Goal: Task Accomplishment & Management: Use online tool/utility

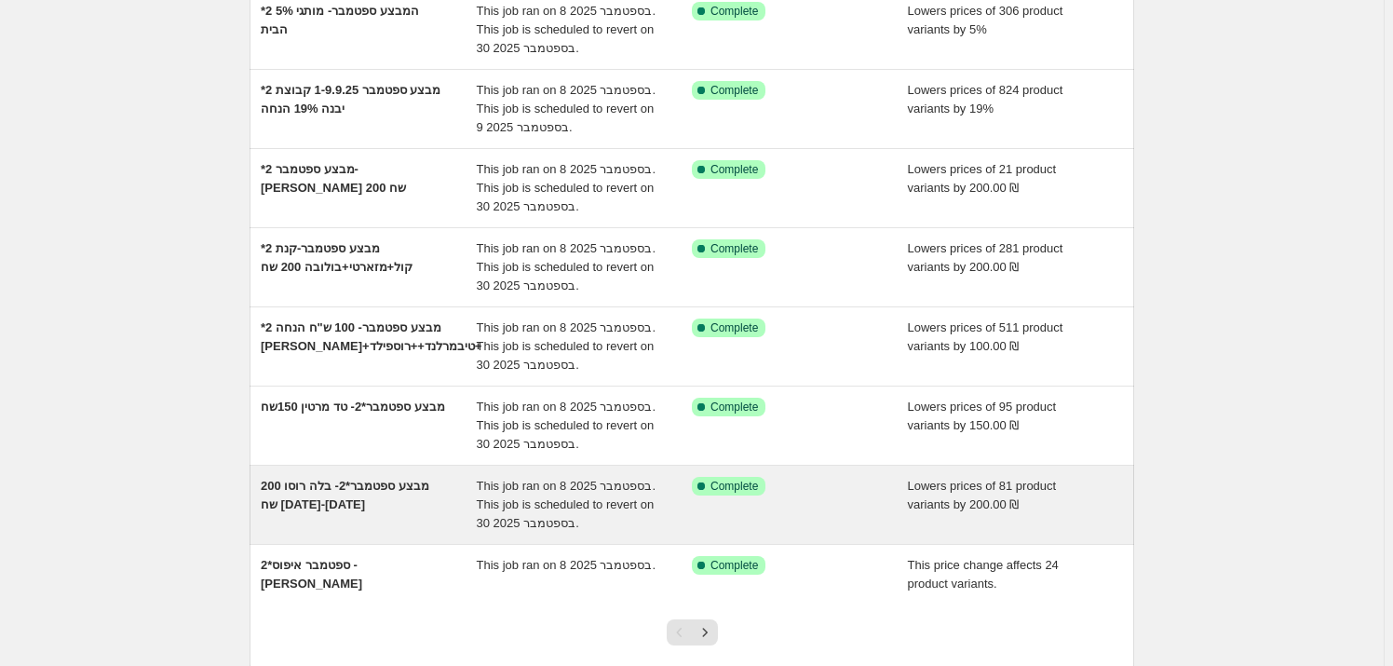
scroll to position [423, 0]
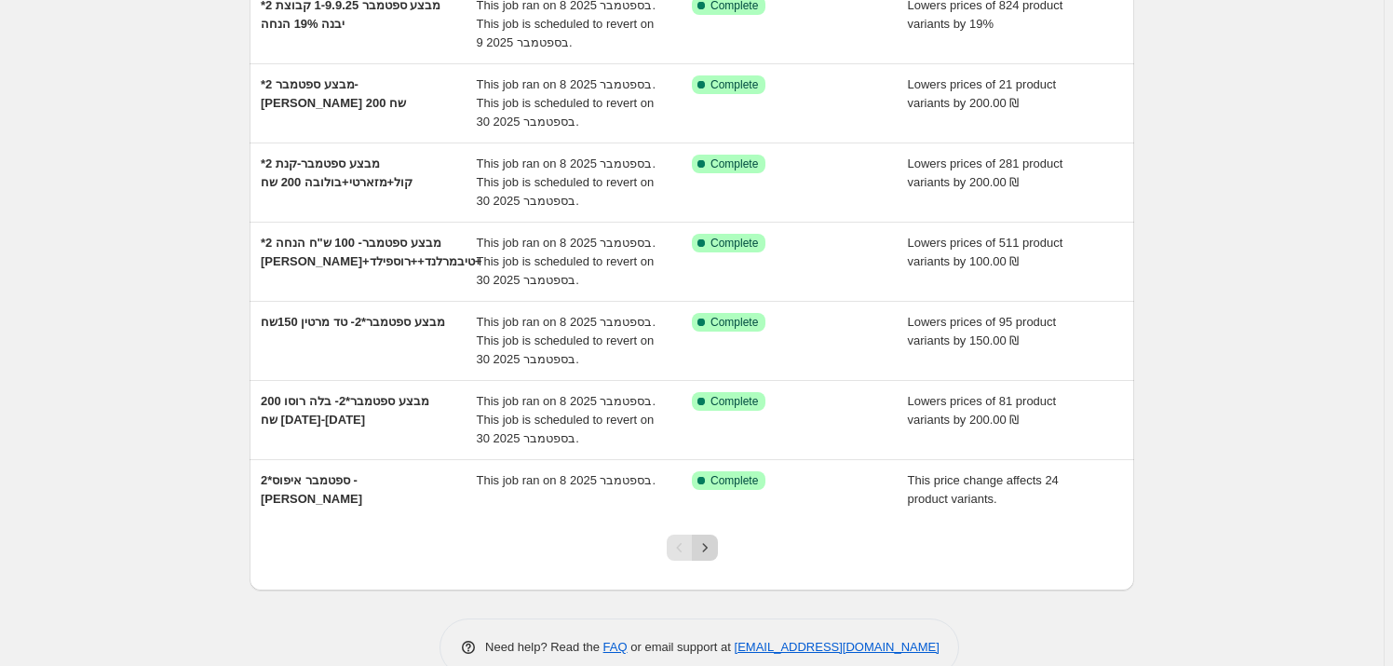
click at [702, 544] on icon "Next" at bounding box center [704, 547] width 19 height 19
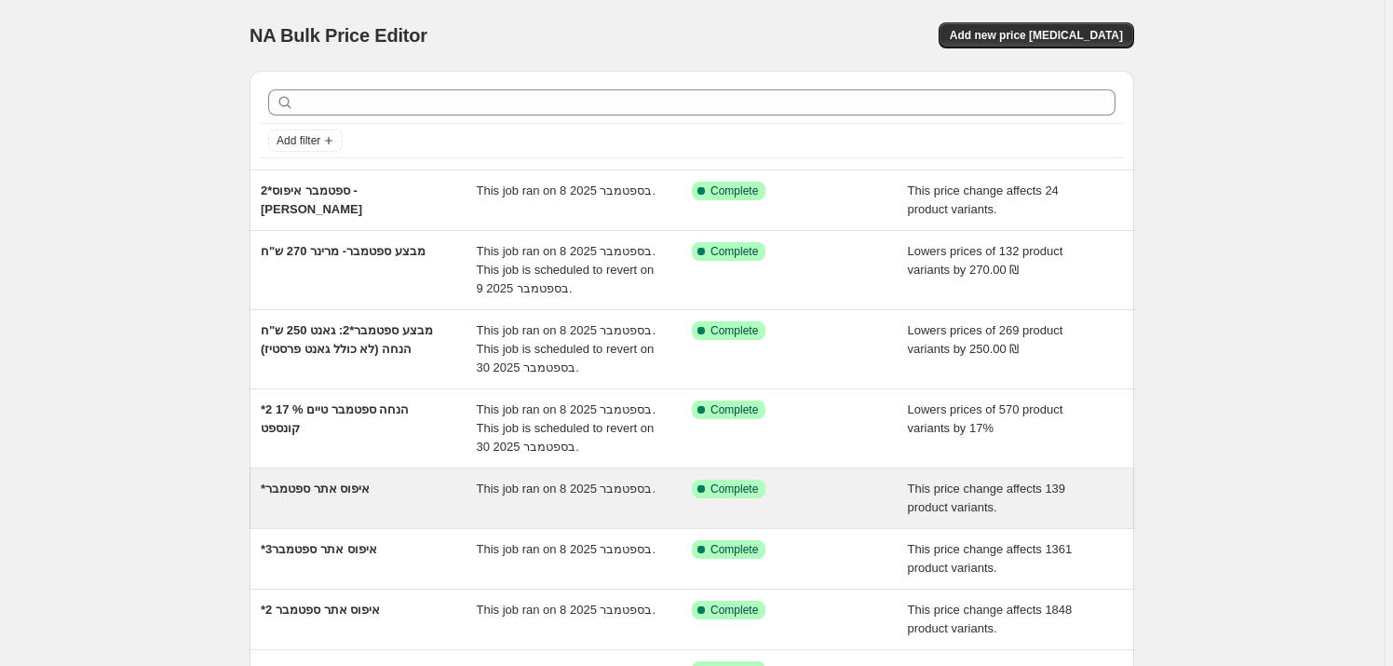
click at [300, 497] on div "*איפוס אתר ספטמבר" at bounding box center [369, 497] width 216 height 37
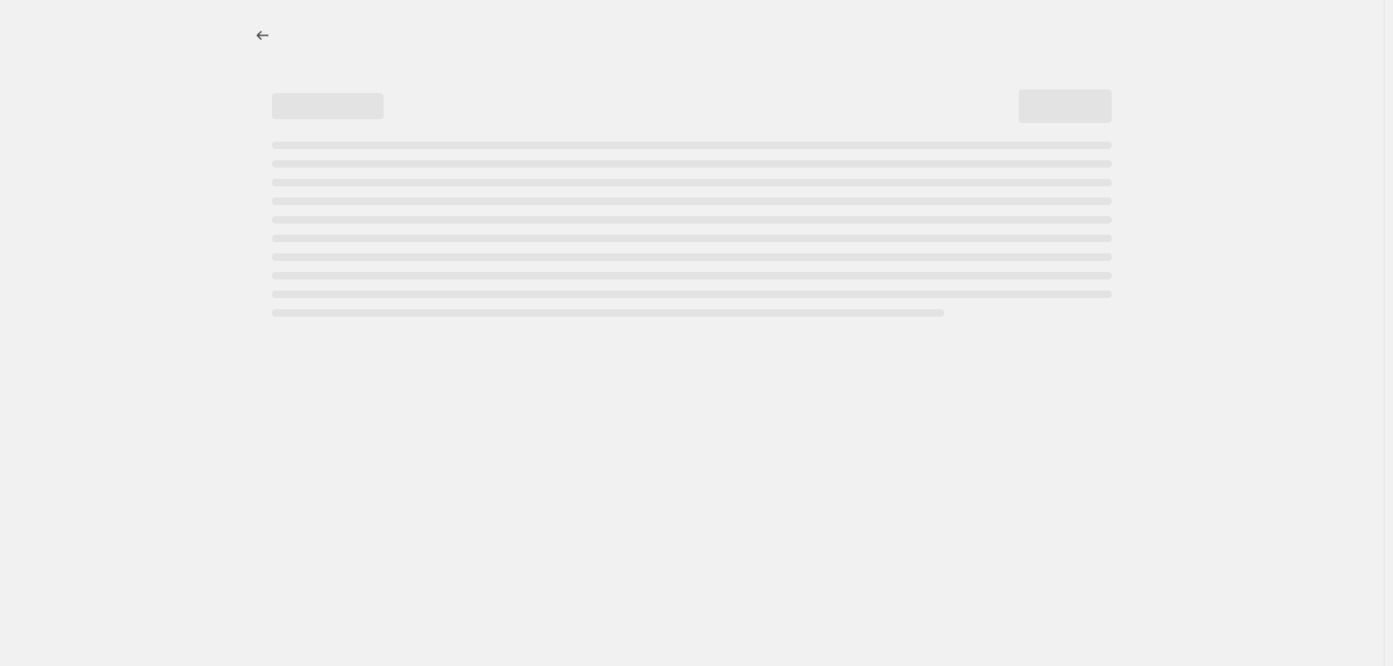
select select "ecap"
select select "remove"
select select "vendor"
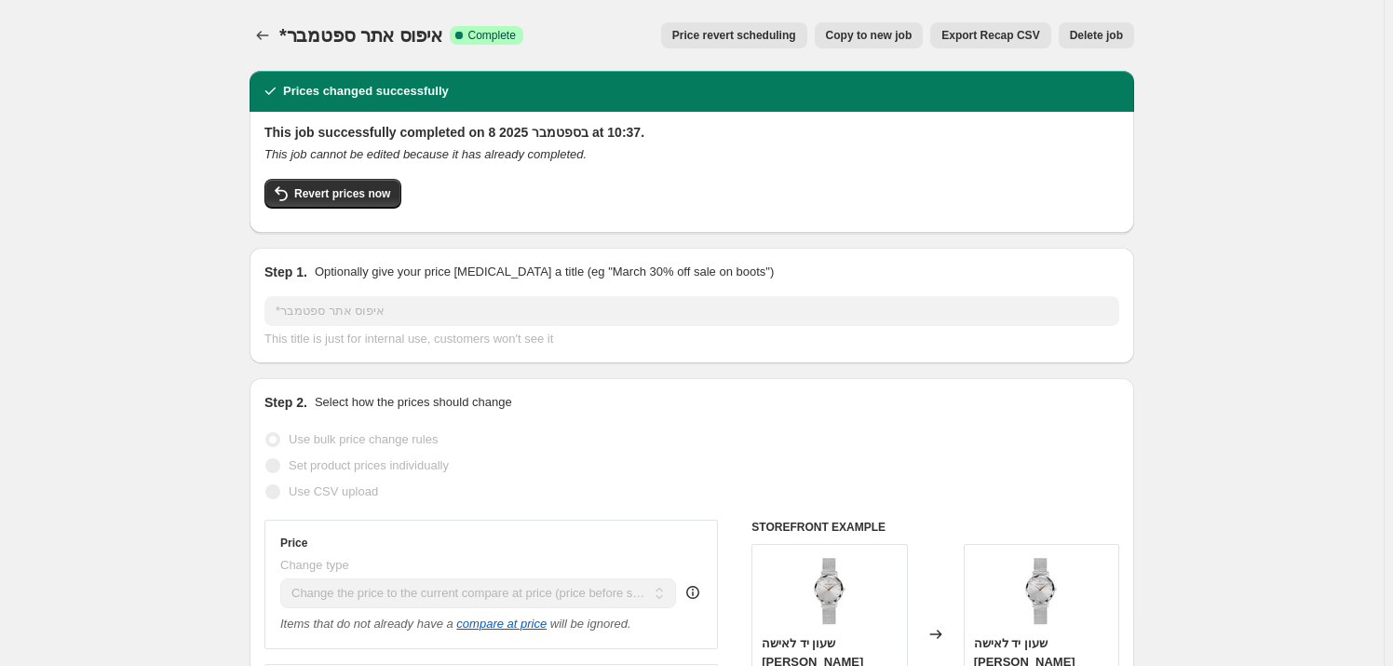
click at [257, 27] on icon "Price change jobs" at bounding box center [262, 35] width 19 height 19
